Goal: Task Accomplishment & Management: Manage account settings

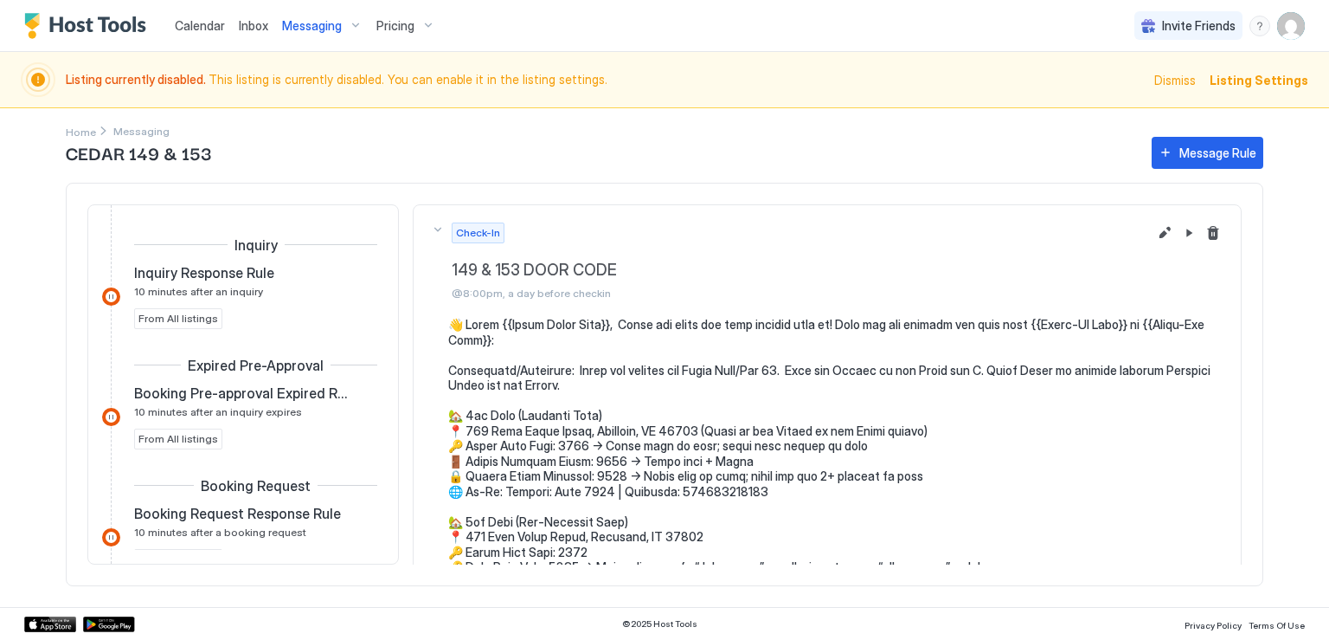
scroll to position [333, 0]
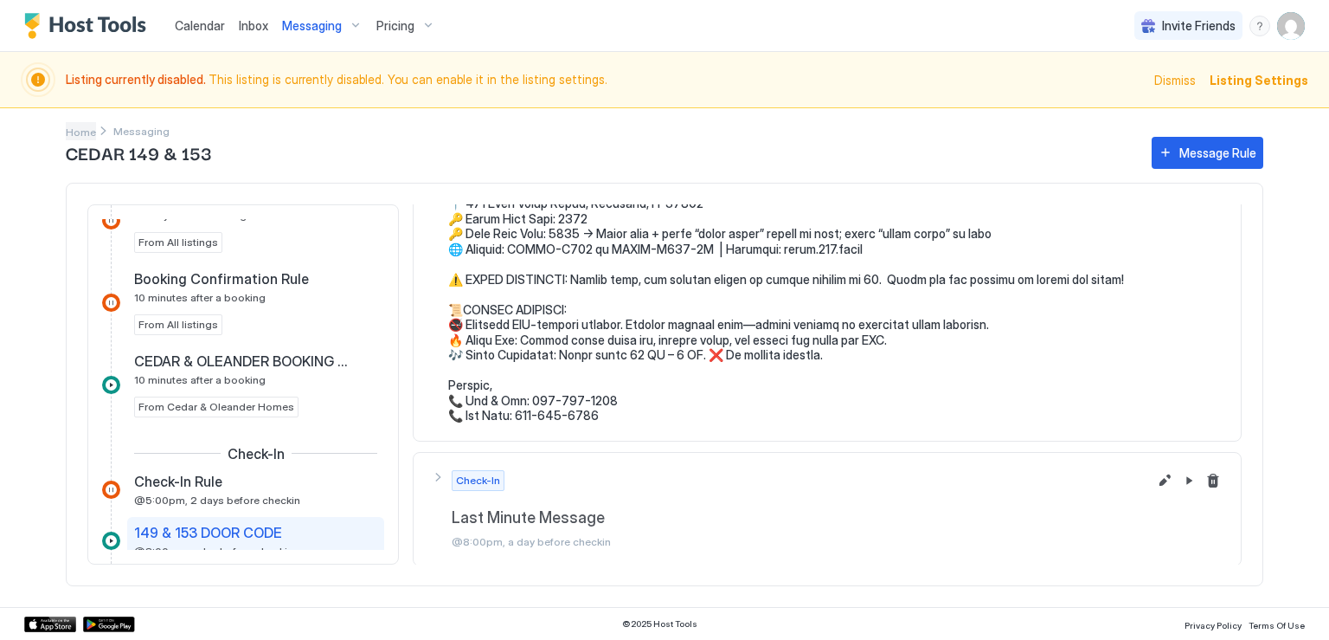
click at [79, 132] on span "Home" at bounding box center [81, 131] width 30 height 13
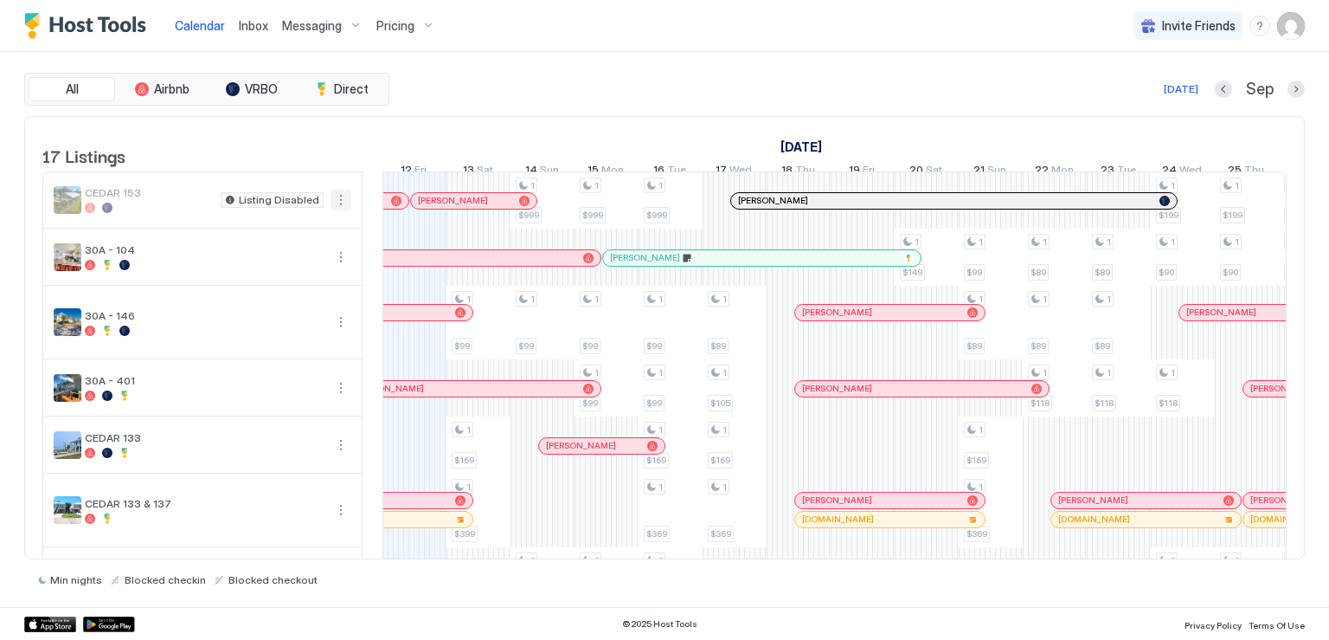
click at [338, 210] on button "More options" at bounding box center [341, 200] width 21 height 21
click at [238, 160] on div at bounding box center [664, 320] width 1329 height 640
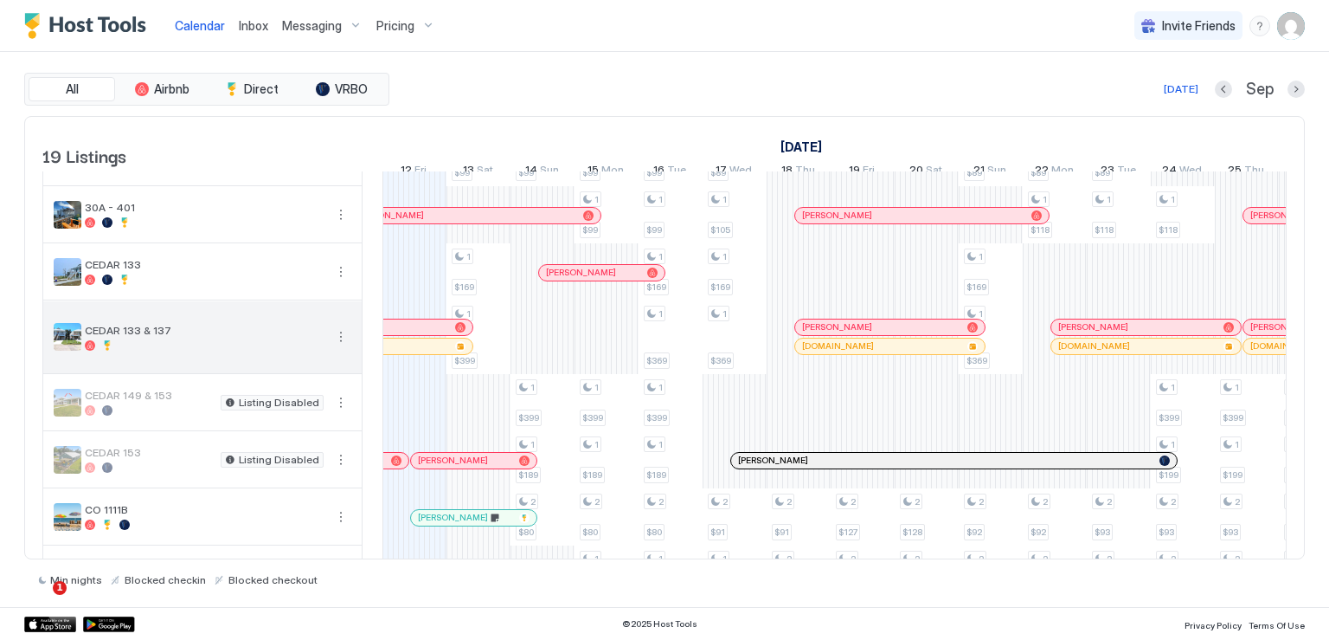
scroll to position [260, 0]
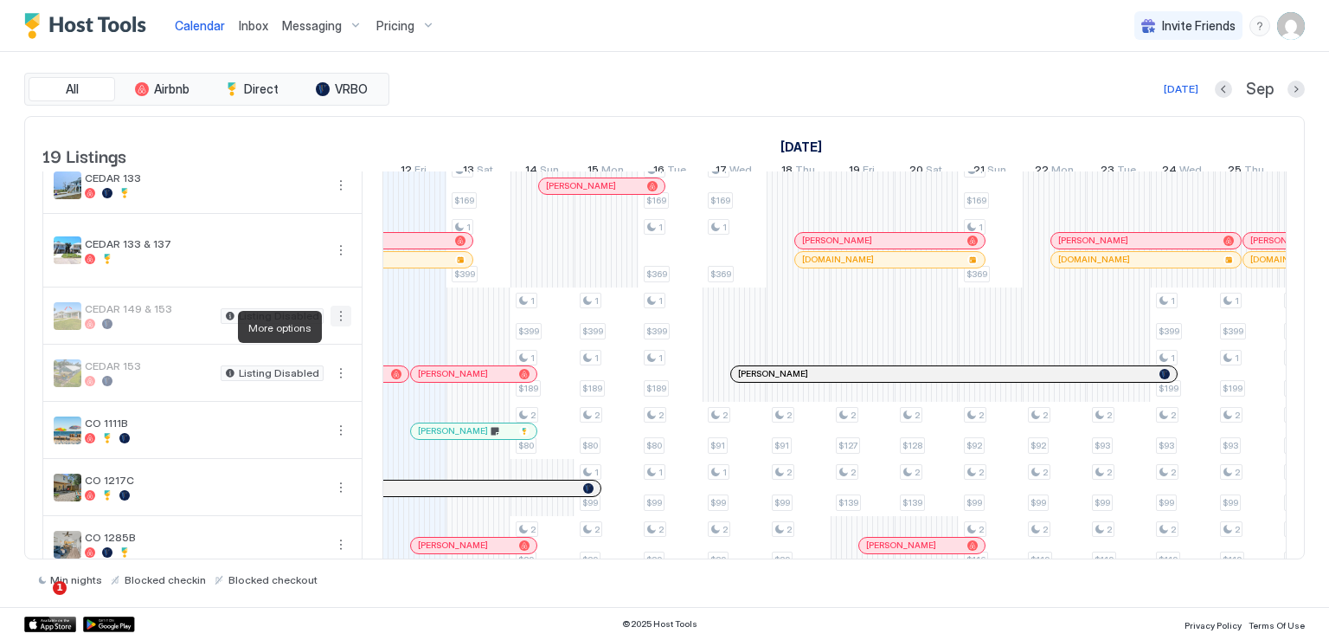
click at [338, 326] on button "More options" at bounding box center [341, 316] width 21 height 21
click at [307, 405] on span "Listing Settings" at bounding box center [311, 406] width 77 height 13
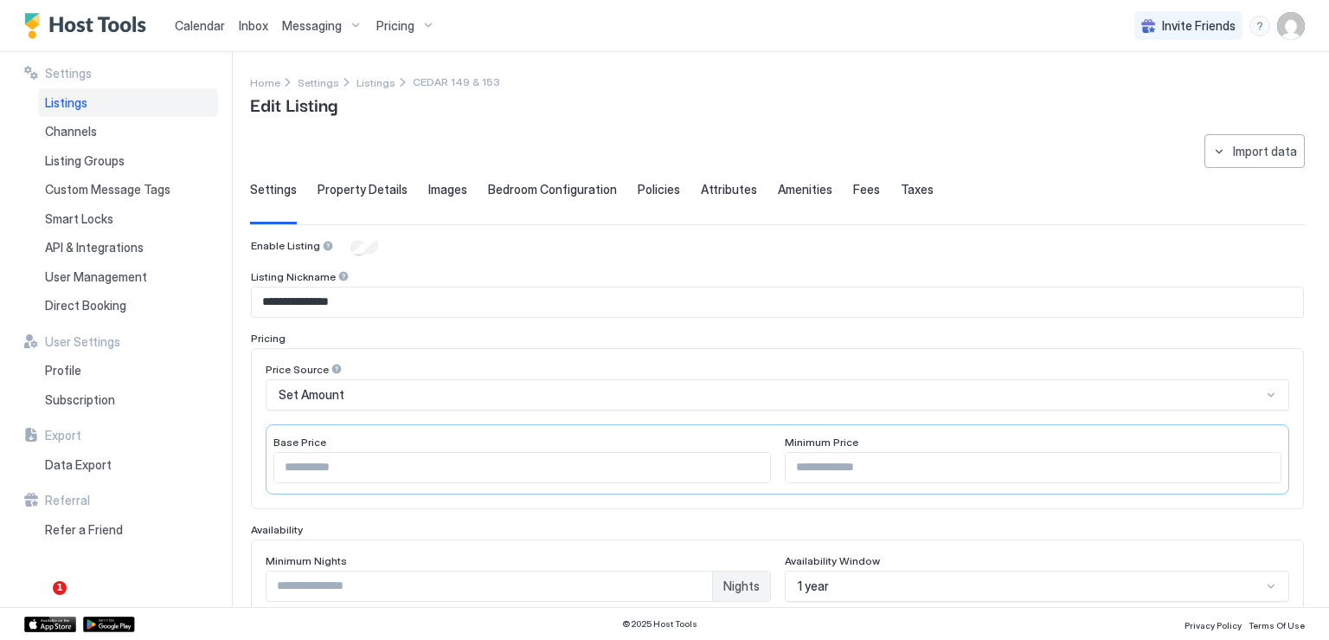
drag, startPoint x: 354, startPoint y: 195, endPoint x: 382, endPoint y: 203, distance: 29.0
click at [354, 195] on span "Property Details" at bounding box center [363, 190] width 90 height 16
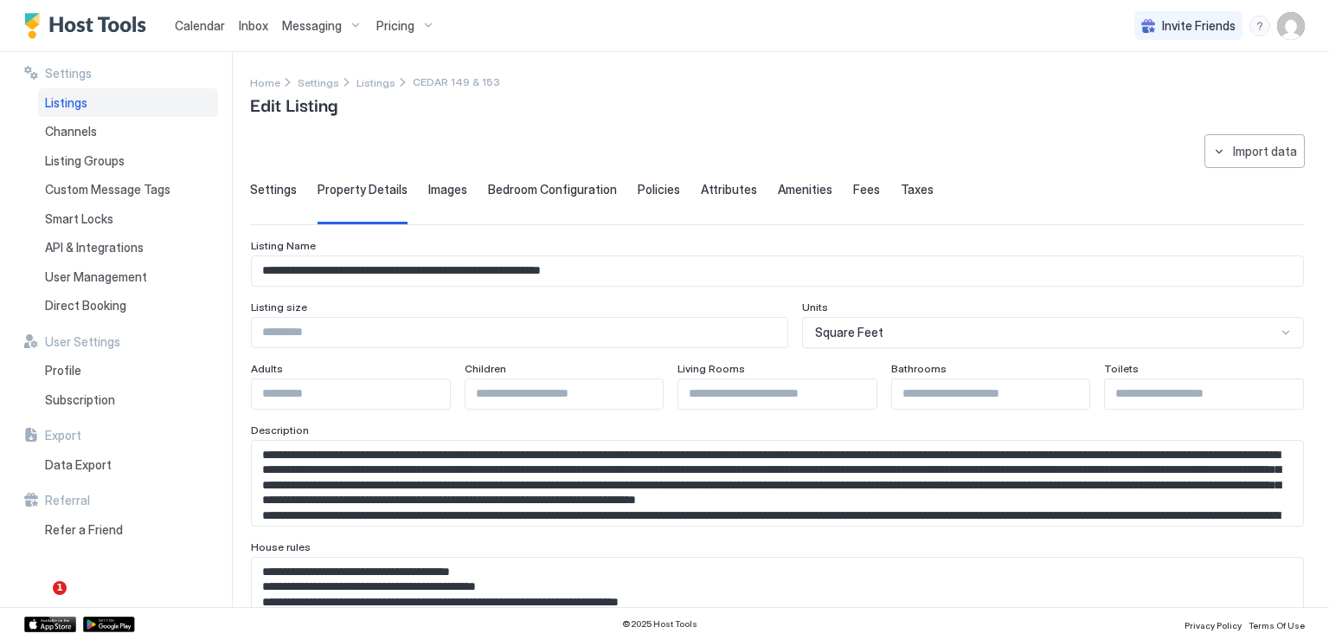
click at [72, 102] on span "Listings" at bounding box center [66, 103] width 42 height 16
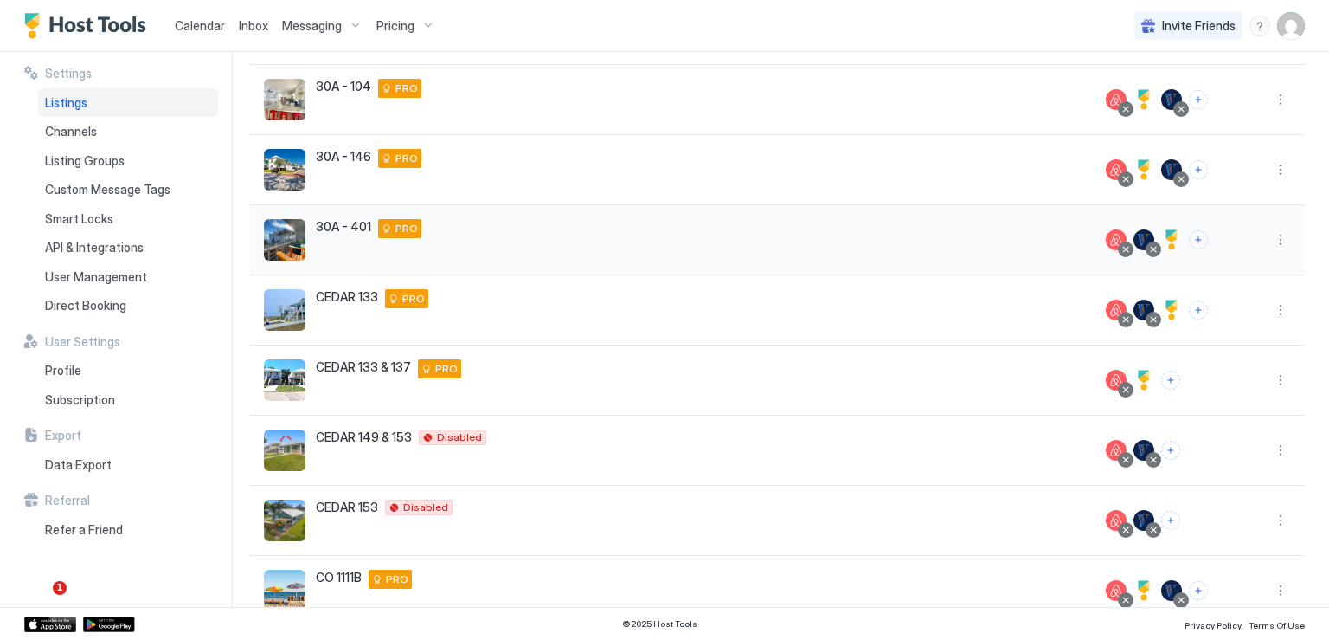
scroll to position [260, 0]
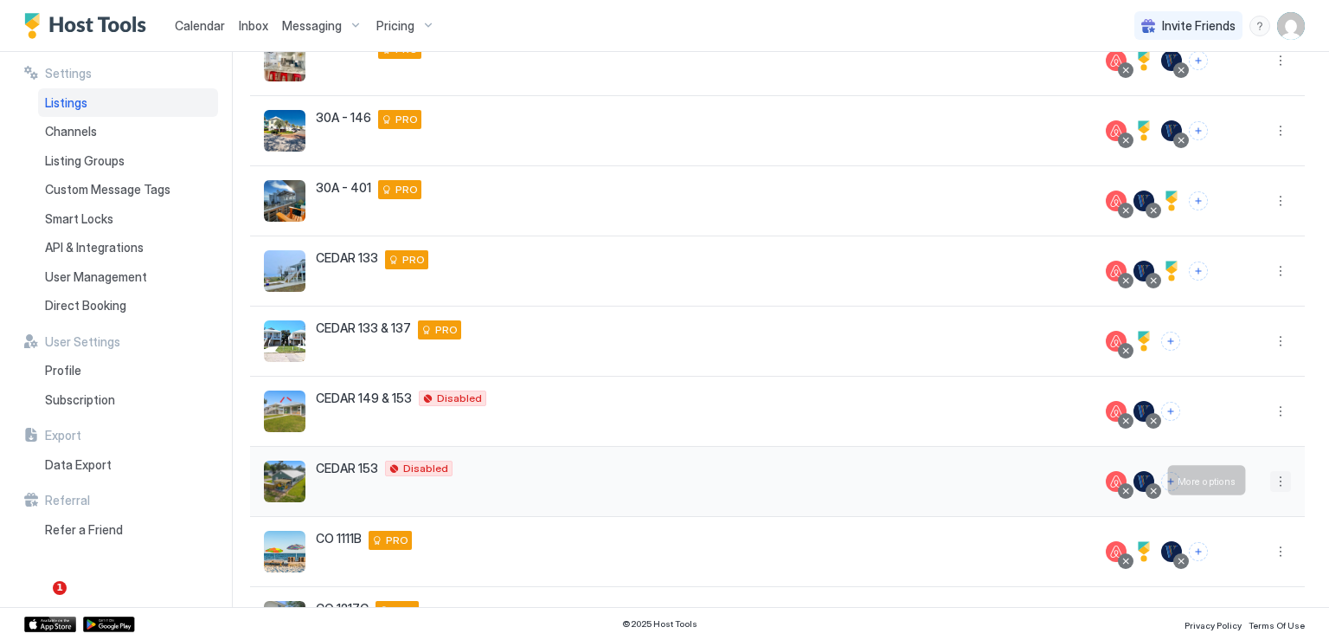
click at [1271, 482] on button "More options" at bounding box center [1281, 481] width 21 height 21
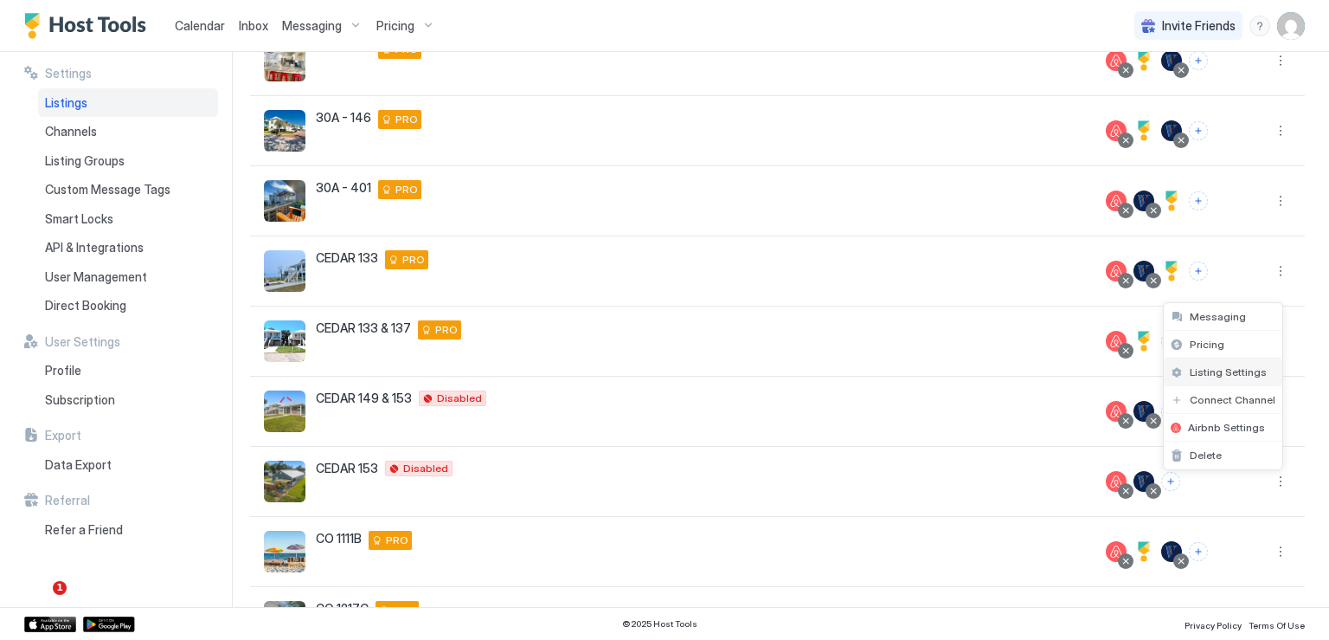
click at [1213, 371] on span "Listing Settings" at bounding box center [1228, 371] width 77 height 13
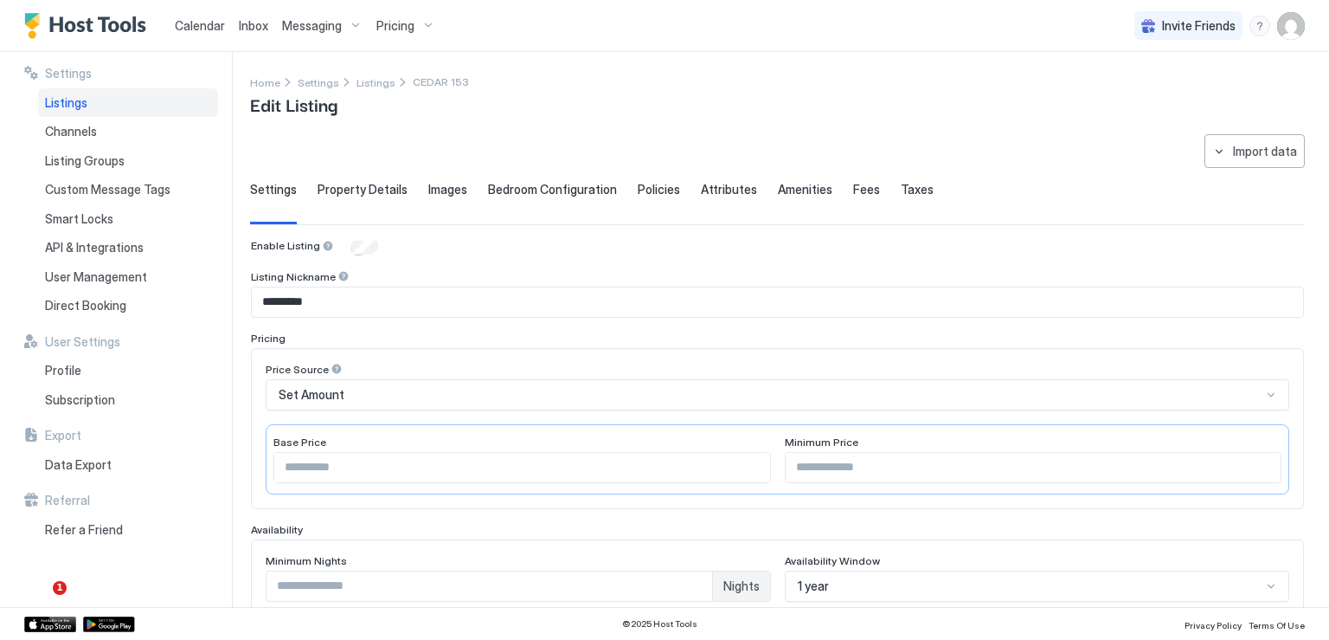
click at [367, 194] on span "Property Details" at bounding box center [363, 190] width 90 height 16
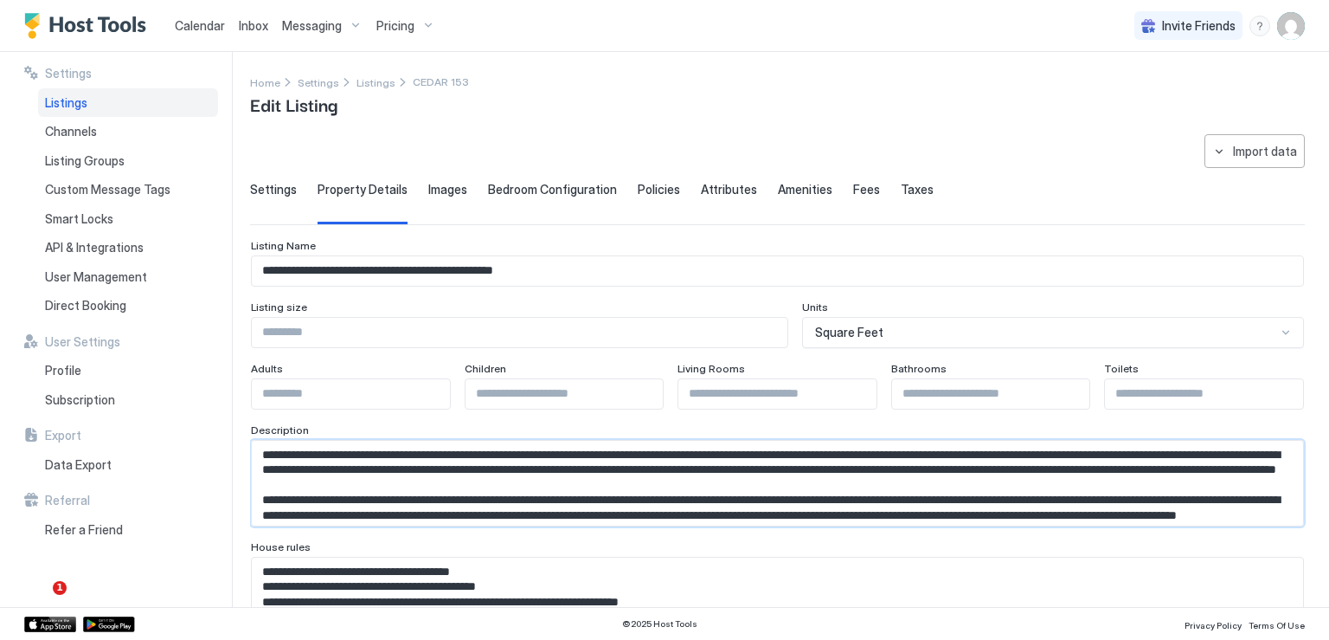
click at [443, 469] on textarea "Input Field" at bounding box center [771, 483] width 1039 height 85
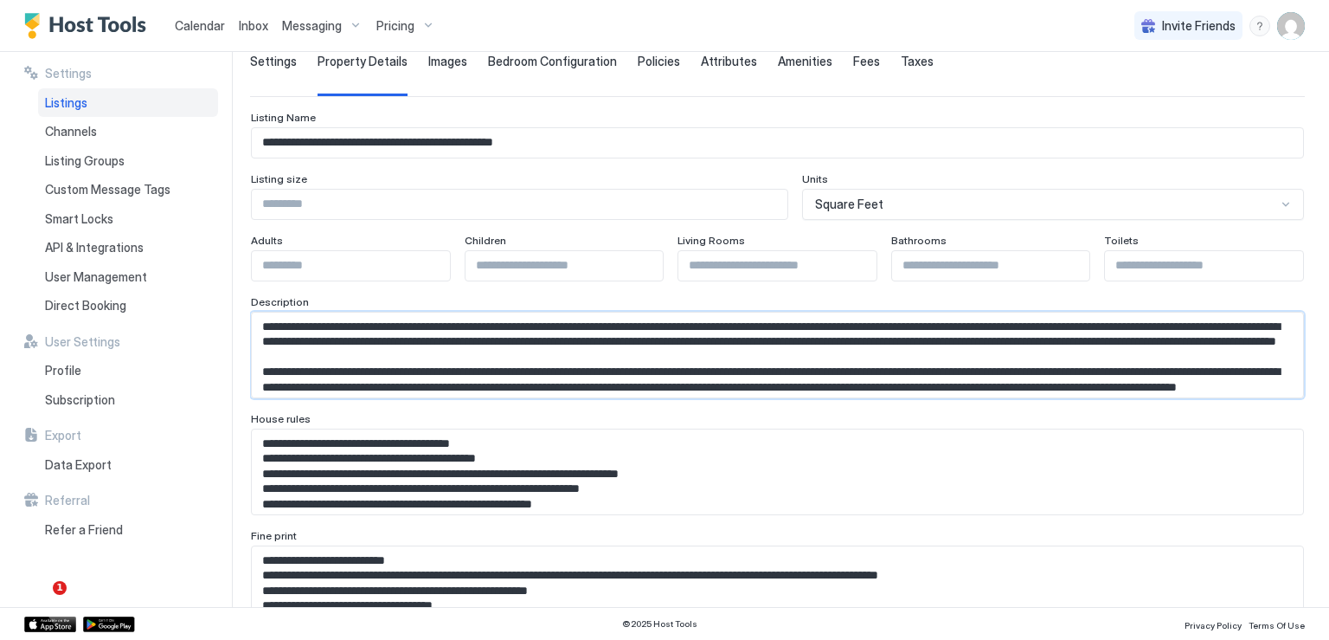
scroll to position [173, 0]
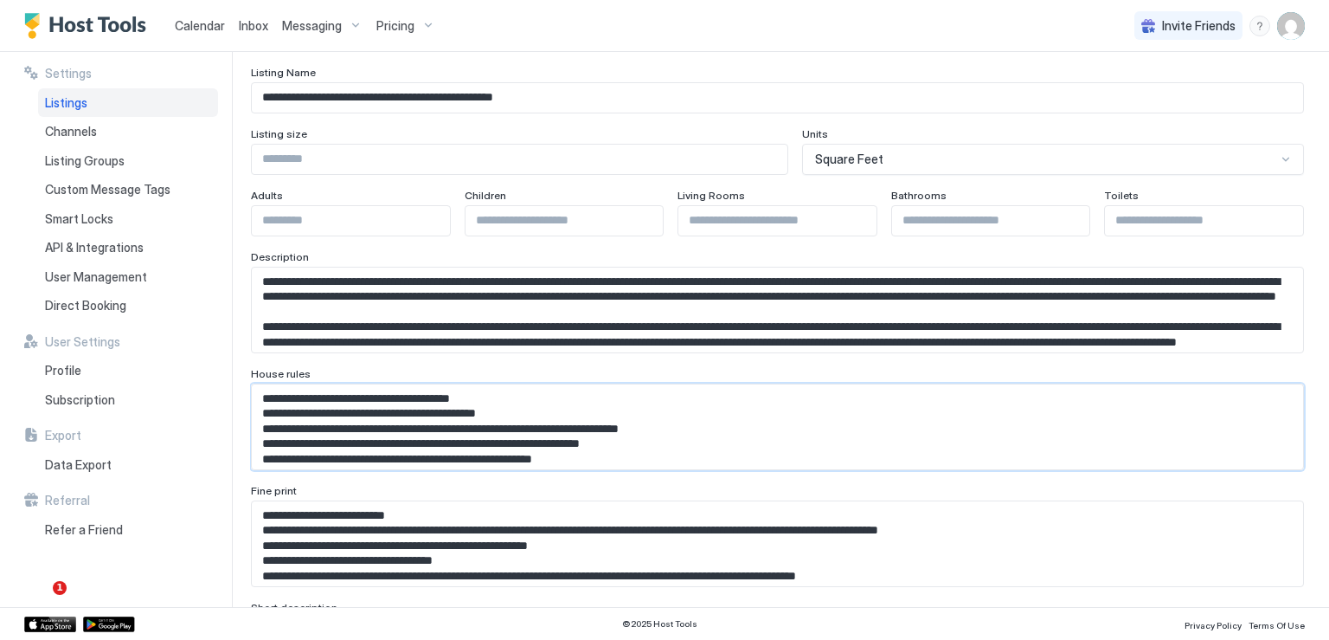
click at [402, 452] on textarea "Input Field" at bounding box center [771, 426] width 1039 height 85
